Goal: Task Accomplishment & Management: Manage account settings

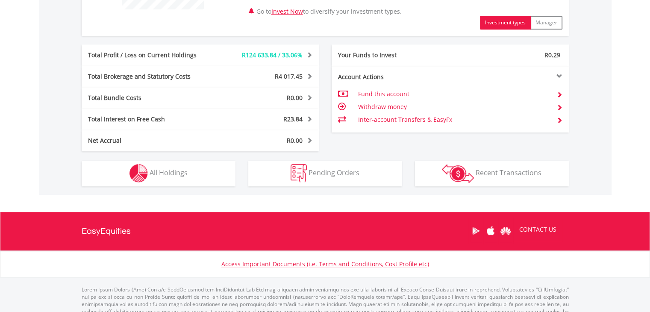
scroll to position [428, 0]
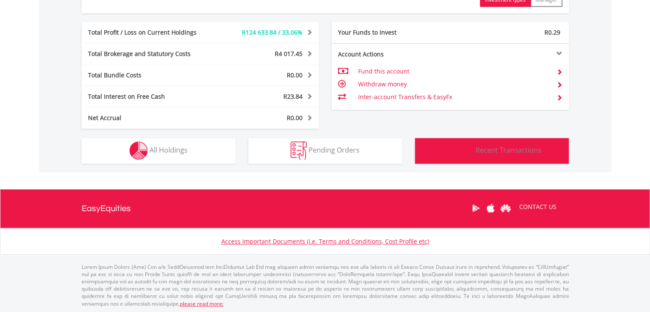
click at [505, 156] on button "Transactions Recent Transactions" at bounding box center [492, 151] width 154 height 26
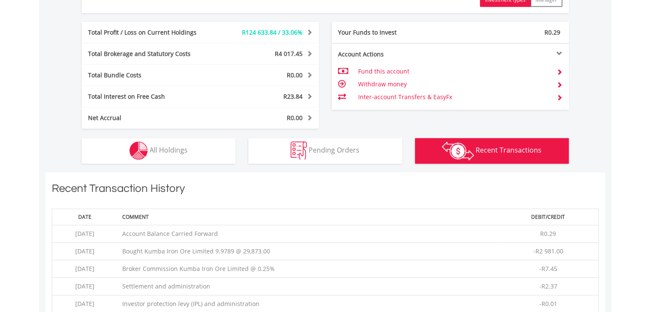
scroll to position [599, 0]
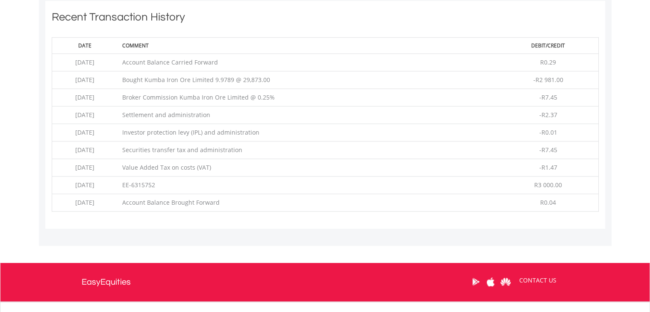
drag, startPoint x: 291, startPoint y: 79, endPoint x: 148, endPoint y: 77, distance: 142.8
click at [148, 77] on td "Bought Kumba Iron Ore Limited 9.9789 @ 29,873.00" at bounding box center [308, 80] width 381 height 18
copy td "Bought Kumba Iron Ore Limited 9.9789 @ 29,873.00"
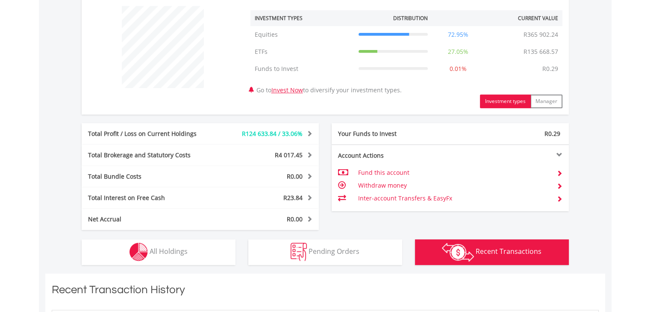
scroll to position [53, 0]
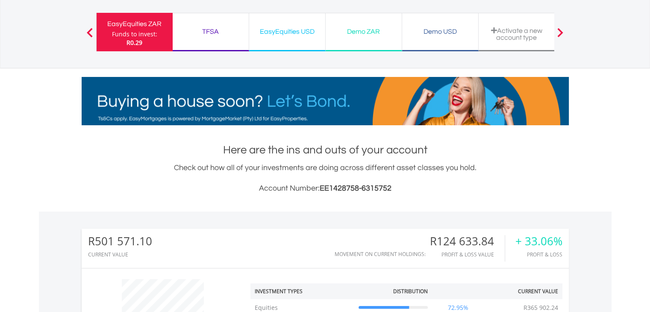
click at [206, 29] on div "TFSA" at bounding box center [211, 32] width 66 height 12
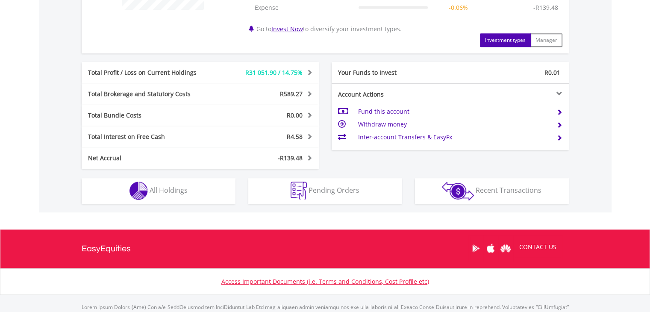
scroll to position [416, 0]
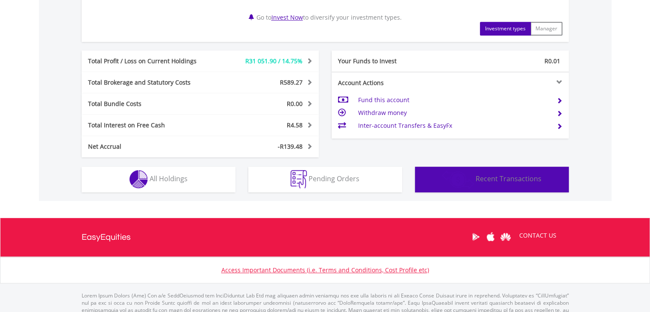
click at [494, 177] on span "Recent Transactions" at bounding box center [509, 178] width 66 height 9
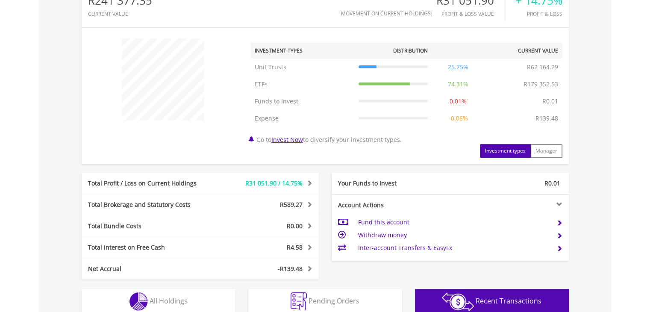
scroll to position [21, 0]
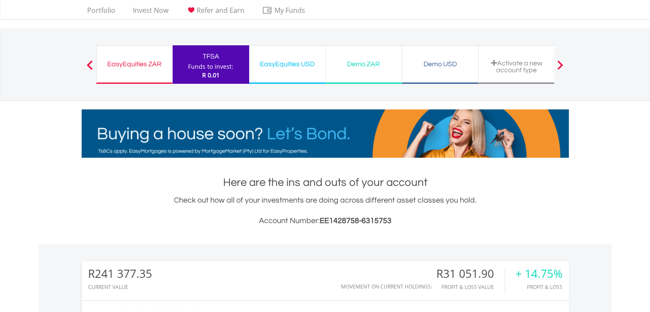
click at [286, 61] on div "EasyEquities USD" at bounding box center [287, 64] width 66 height 12
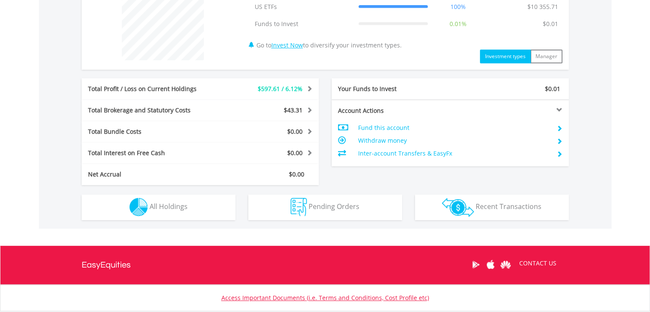
scroll to position [405, 0]
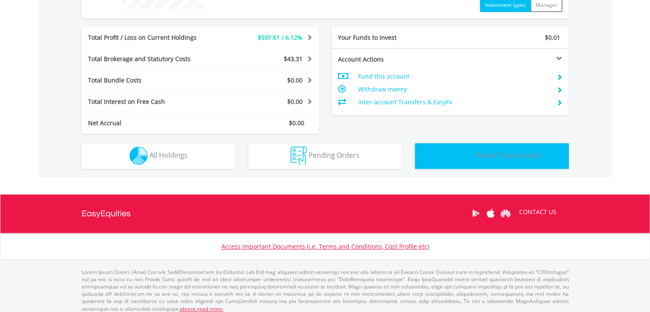
click at [504, 154] on span "Recent Transactions" at bounding box center [509, 155] width 66 height 9
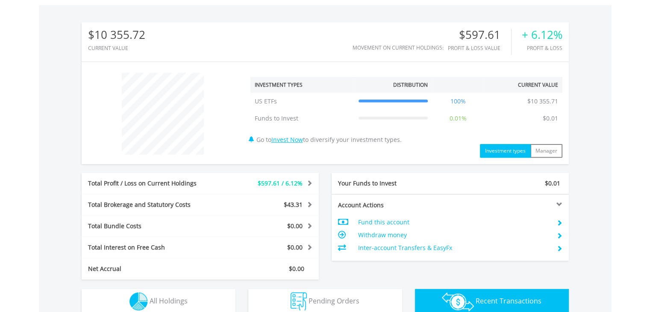
scroll to position [0, 0]
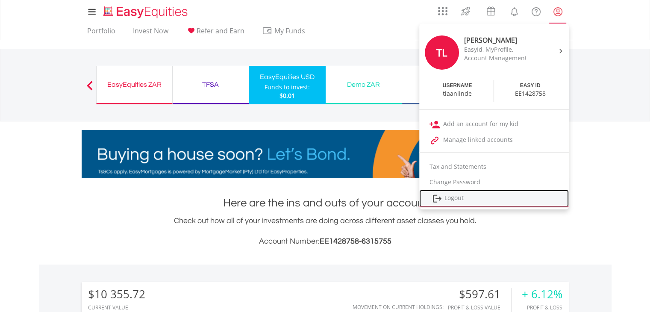
click at [458, 196] on link "Logout" at bounding box center [495, 199] width 150 height 18
